Goal: Check status: Check status

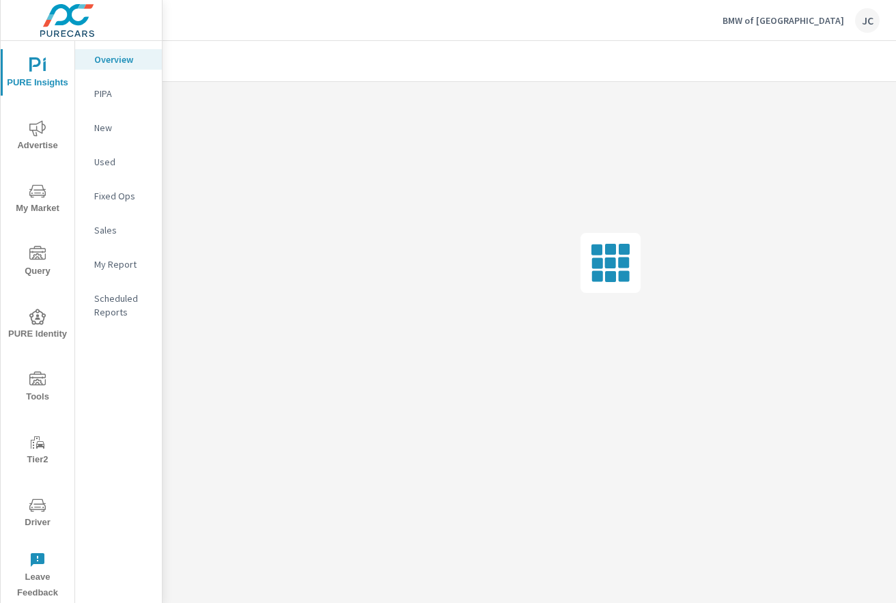
click at [43, 139] on span "Advertise" at bounding box center [38, 136] width 66 height 33
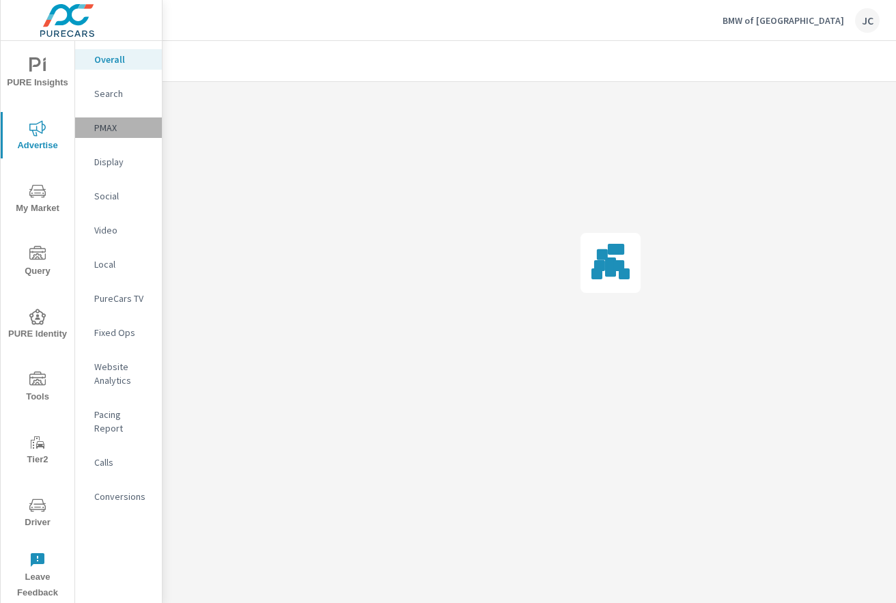
click at [117, 126] on p "PMAX" at bounding box center [122, 128] width 57 height 14
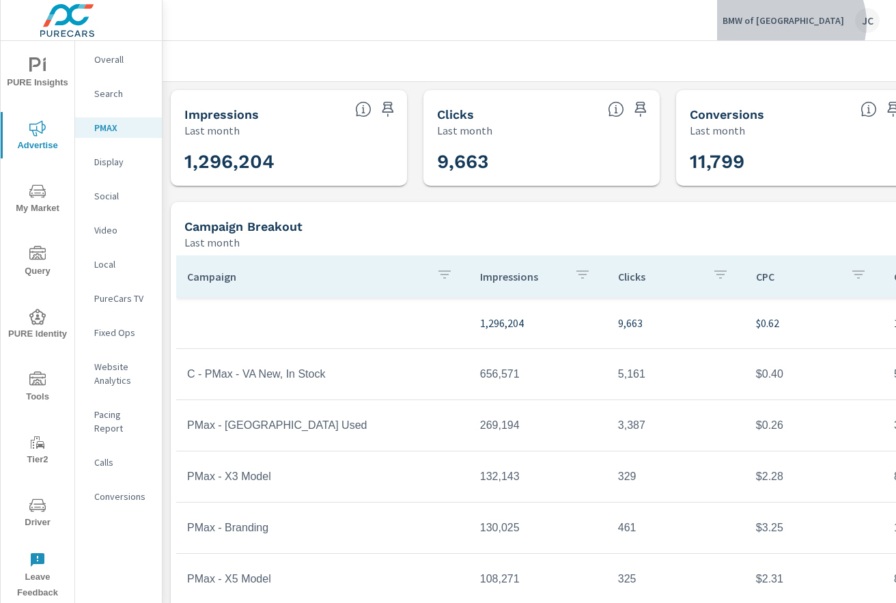
click at [840, 23] on p "BMW of Arlington" at bounding box center [783, 20] width 122 height 12
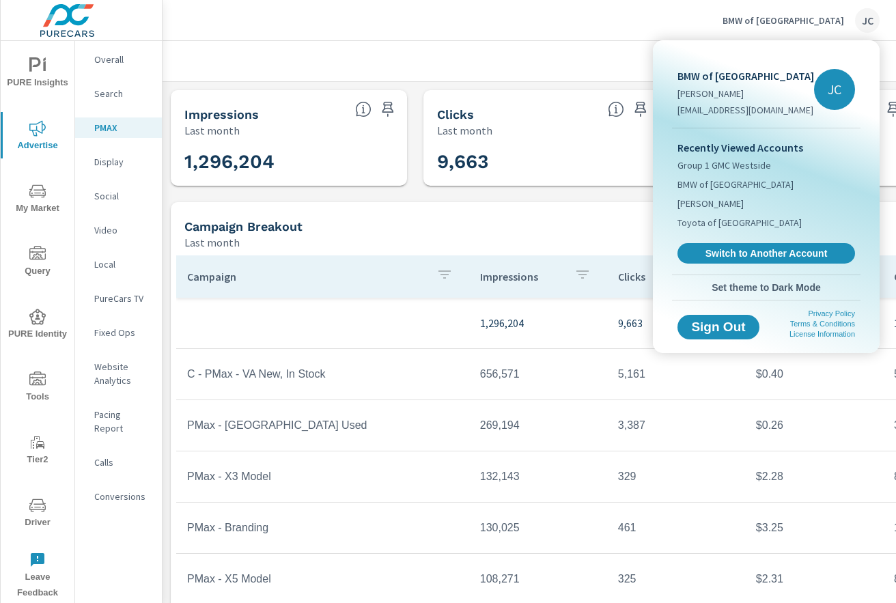
click at [582, 54] on div at bounding box center [448, 301] width 896 height 603
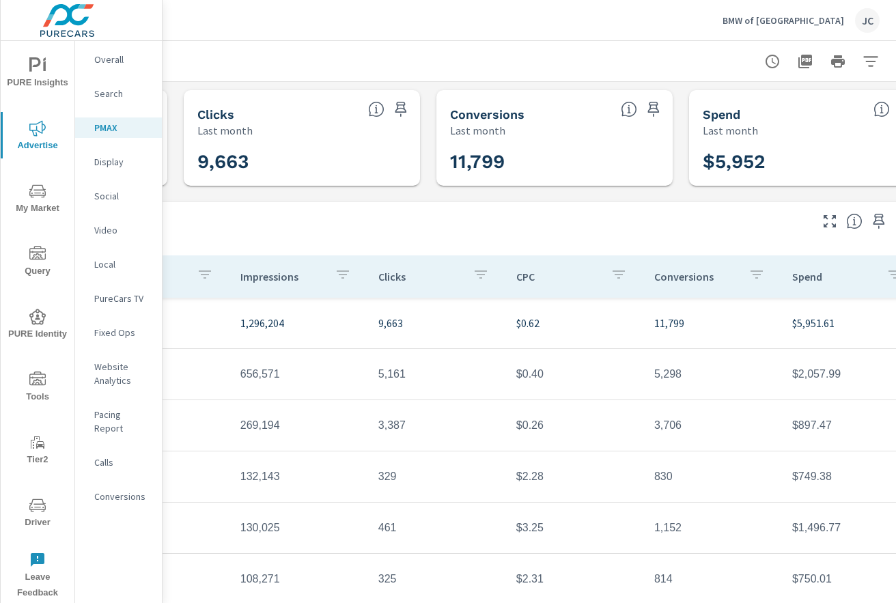
scroll to position [0, 287]
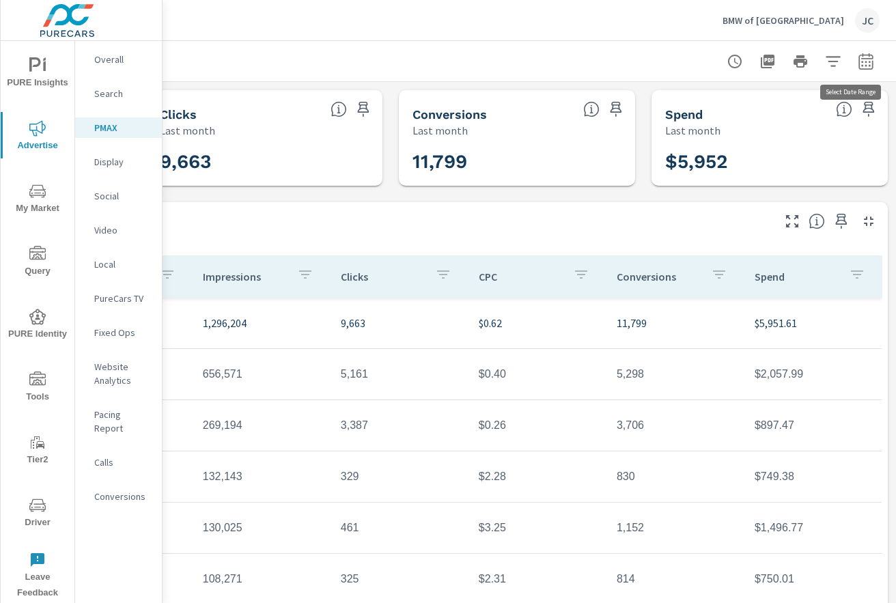
click at [864, 56] on button "button" at bounding box center [865, 61] width 27 height 27
select select "Last month"
